Goal: Contribute content: Contribute content

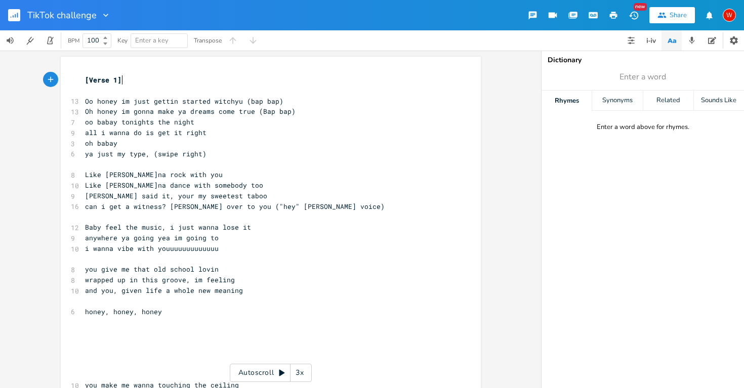
click at [280, 103] on pre "Oo honey im just gettin started witchyu (bap bap)" at bounding box center [265, 101] width 365 height 11
click at [293, 113] on pre "Oh honey im gonna make ya dreams come true (Bap bap)" at bounding box center [265, 111] width 365 height 11
click at [223, 182] on span "Like [PERSON_NAME]na dance with somebody too" at bounding box center [174, 185] width 178 height 9
type textarea "("
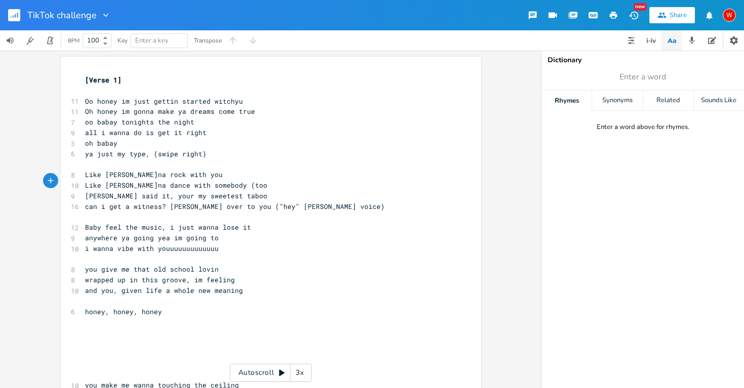
click at [240, 181] on pre "Like [PERSON_NAME]na dance with somebody (too" at bounding box center [265, 185] width 365 height 11
type textarea ")"
click at [321, 204] on pre "can i get a witness? [PERSON_NAME] over to you ("hey" [PERSON_NAME] voice)" at bounding box center [265, 206] width 365 height 11
type textarea ")"
type textarea "i wanna vibe with youuuuuuuuuuuuu"
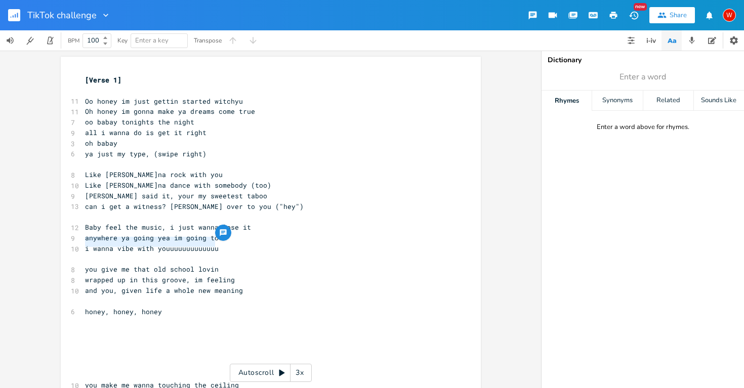
drag, startPoint x: 219, startPoint y: 244, endPoint x: 81, endPoint y: 241, distance: 137.7
click at [83, 243] on pre "i wanna vibe with youuuuuuuuuuuuu" at bounding box center [265, 248] width 365 height 11
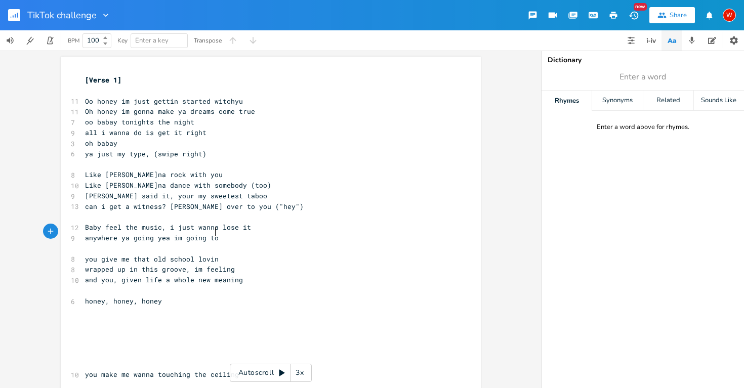
scroll to position [31, 0]
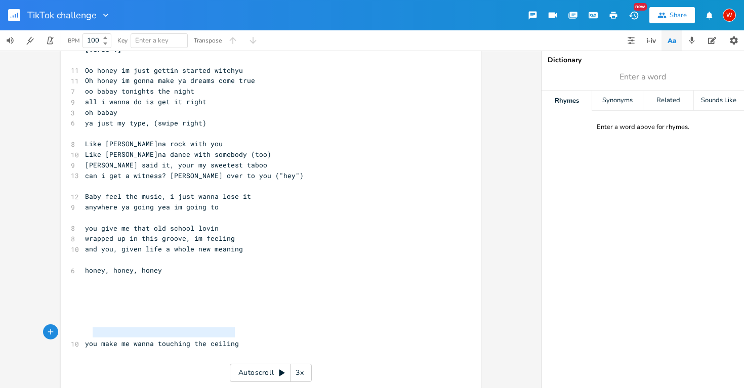
type textarea "ou make me wanna touching the ceiling"
drag, startPoint x: 241, startPoint y: 331, endPoint x: 84, endPoint y: 332, distance: 157.4
click at [84, 338] on pre "you make me wanna touching the ceiling" at bounding box center [265, 343] width 365 height 11
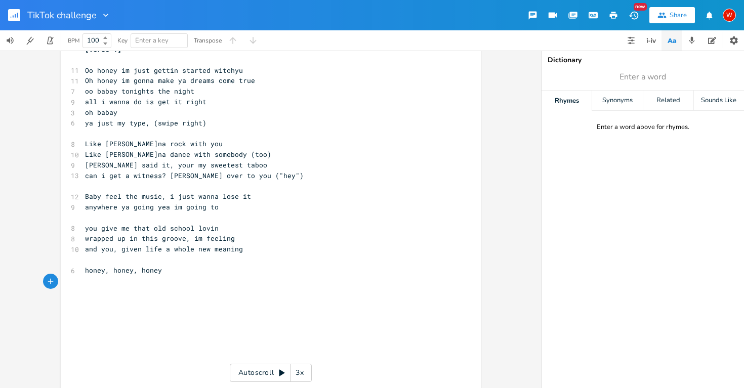
click at [157, 265] on pre "honey, honey, honey" at bounding box center [265, 270] width 365 height 11
type textarea "baby baby baby"
type textarea "Listen to the music"
type textarea "I just wn"
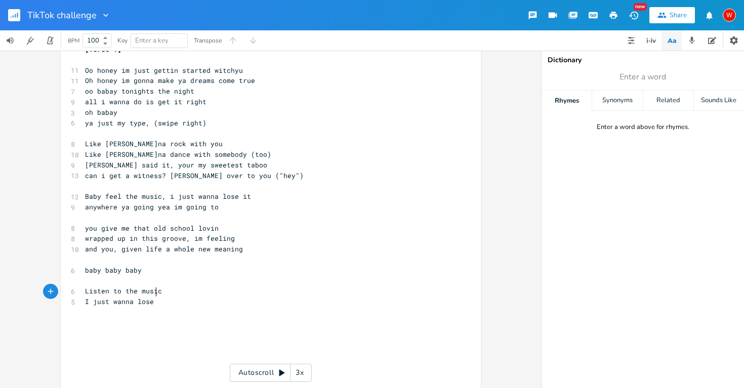
type textarea "[PERSON_NAME] lose it"
click at [83, 286] on pre "Listen to the music" at bounding box center [265, 291] width 365 height 11
type textarea "Outro: ""
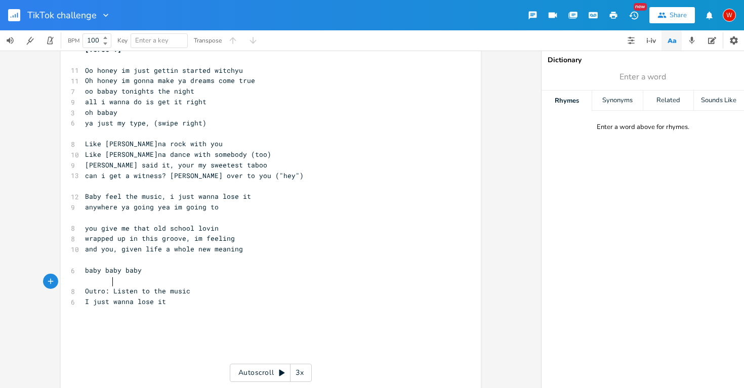
scroll to position [0, 19]
click at [165, 296] on pre "I just wanna lose it" at bounding box center [265, 301] width 365 height 11
type textarea "" 2x"
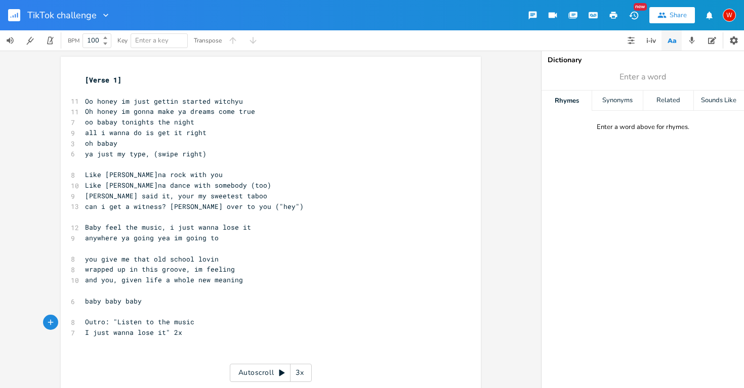
scroll to position [0, 0]
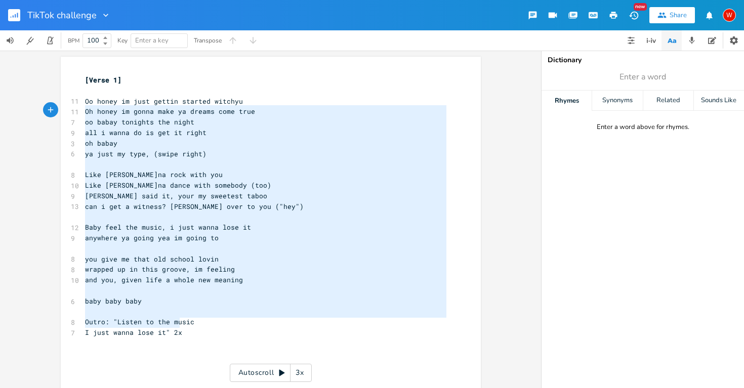
type textarea "Oo honey im just gettin started witchyu Oh honey im gonna make ya dreams come t…"
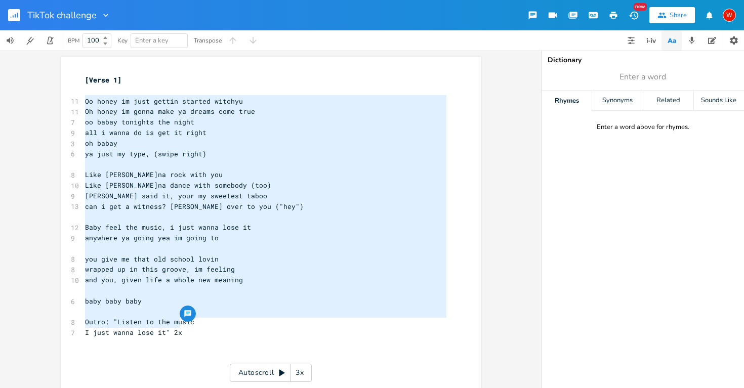
drag, startPoint x: 186, startPoint y: 321, endPoint x: 79, endPoint y: 98, distance: 247.1
click at [83, 98] on div "[Verse 1] ​ 11 Oo honey im just gettin started witchyu 11 Oh honey im gonna mak…" at bounding box center [265, 264] width 365 height 379
